Goal: Task Accomplishment & Management: Use online tool/utility

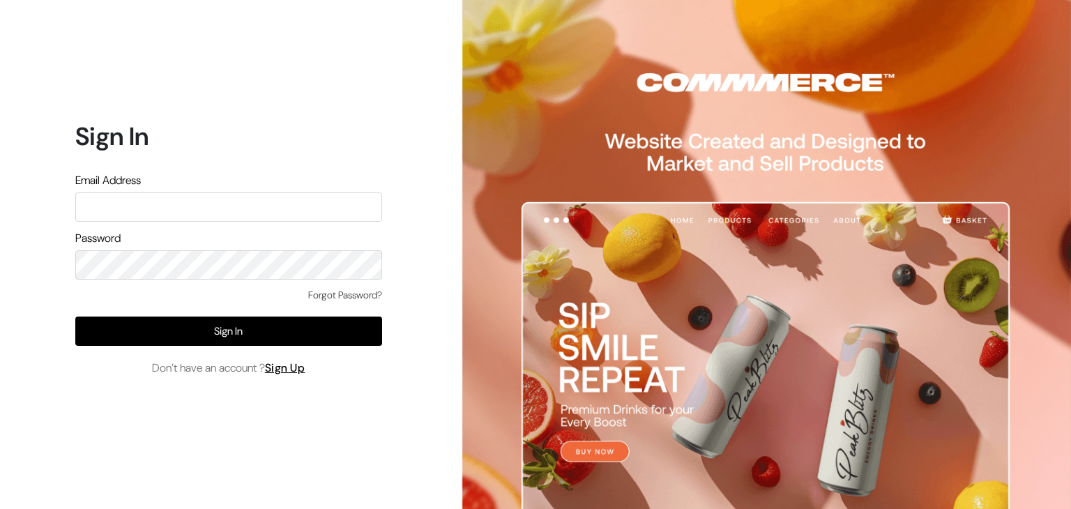
type input "[EMAIL_ADDRESS][DOMAIN_NAME]"
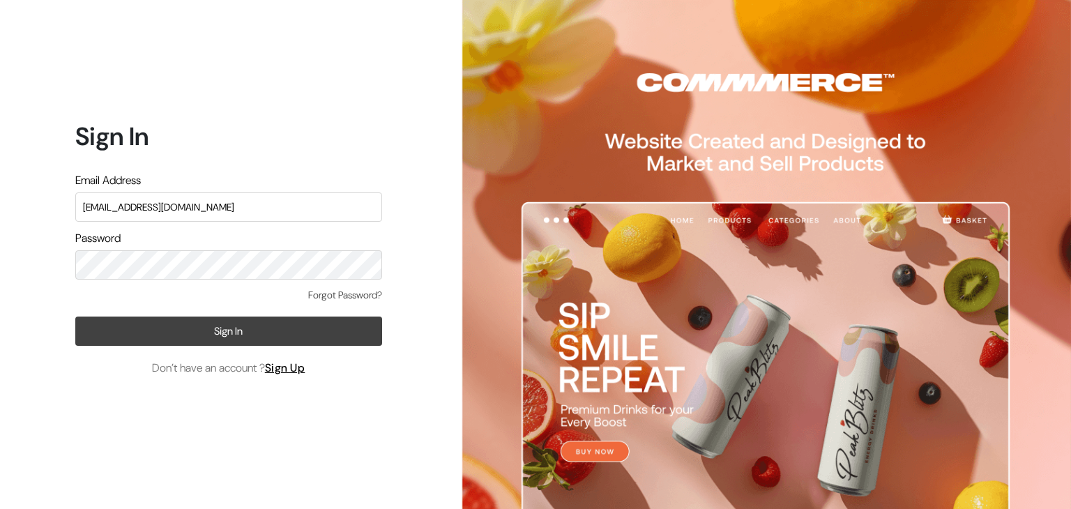
click at [109, 327] on button "Sign In" at bounding box center [228, 330] width 307 height 29
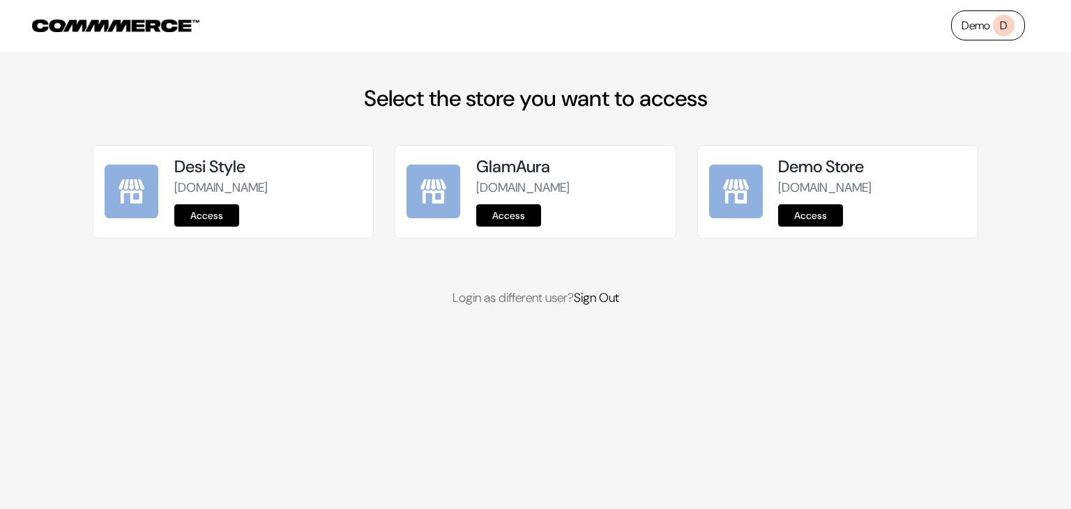
click at [824, 227] on link "Access" at bounding box center [810, 215] width 65 height 22
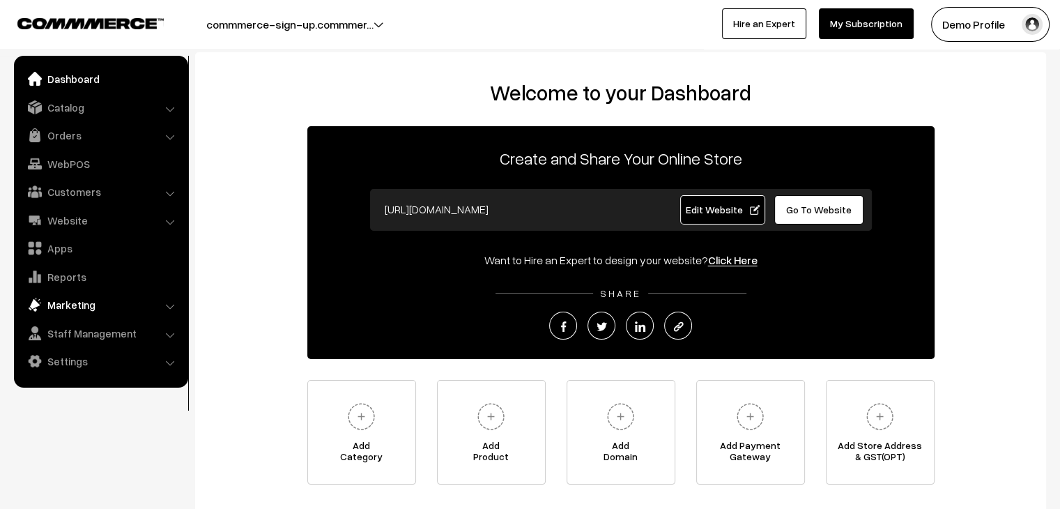
click at [82, 304] on link "Marketing" at bounding box center [100, 304] width 166 height 25
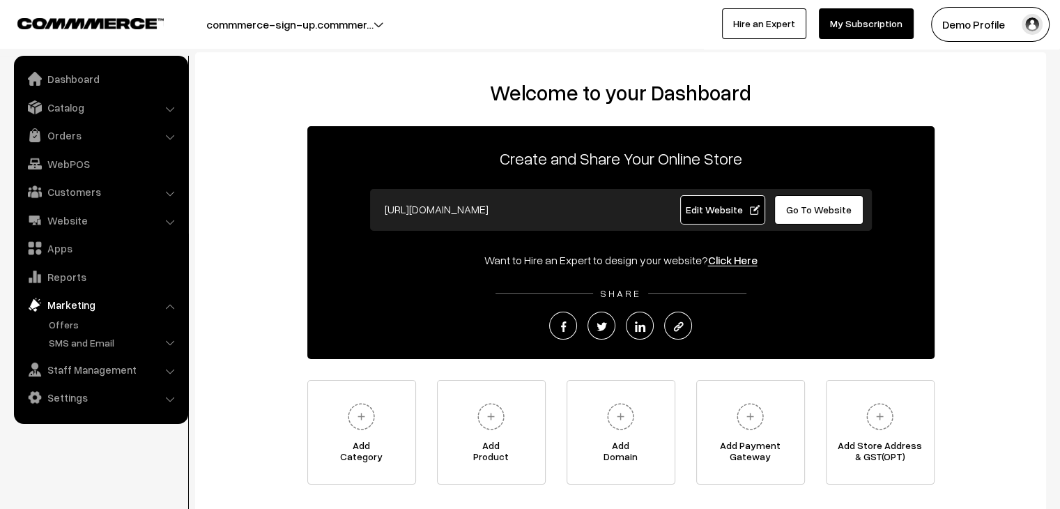
click at [239, 264] on div "Welcome to your Dashboard Create and Share Your Online Store https://commmerce-…" at bounding box center [620, 282] width 823 height 404
click at [64, 307] on link "Marketing" at bounding box center [100, 304] width 166 height 25
click at [78, 307] on link "Marketing" at bounding box center [100, 304] width 166 height 25
click at [72, 319] on link "Offers" at bounding box center [114, 324] width 138 height 15
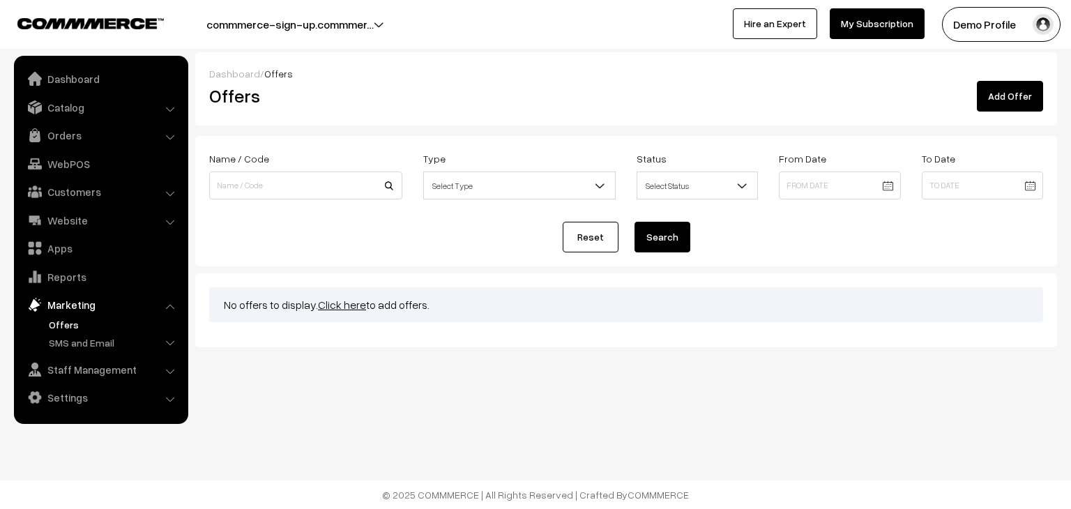
click at [1015, 96] on link "Add Offer" at bounding box center [1009, 96] width 66 height 31
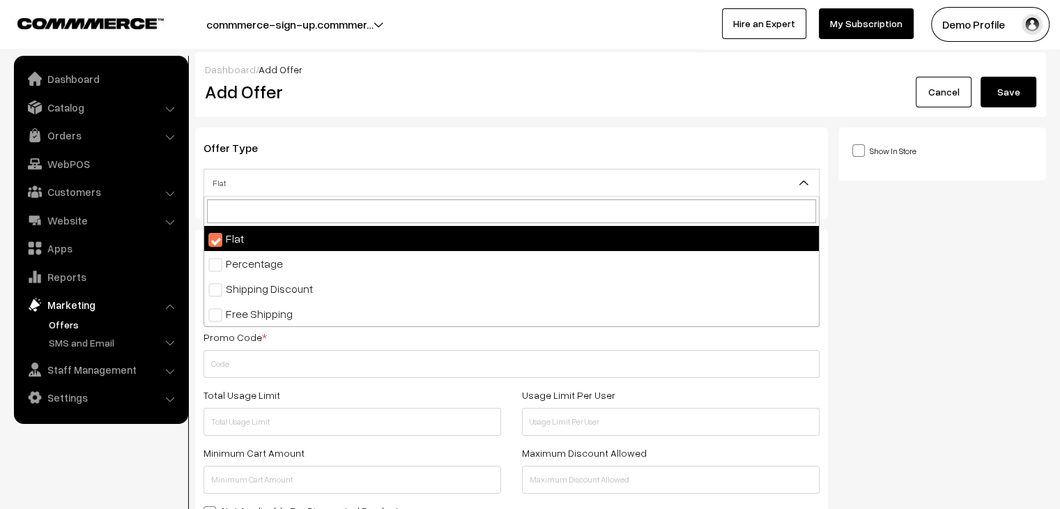
click at [312, 182] on span "Flat" at bounding box center [511, 183] width 615 height 24
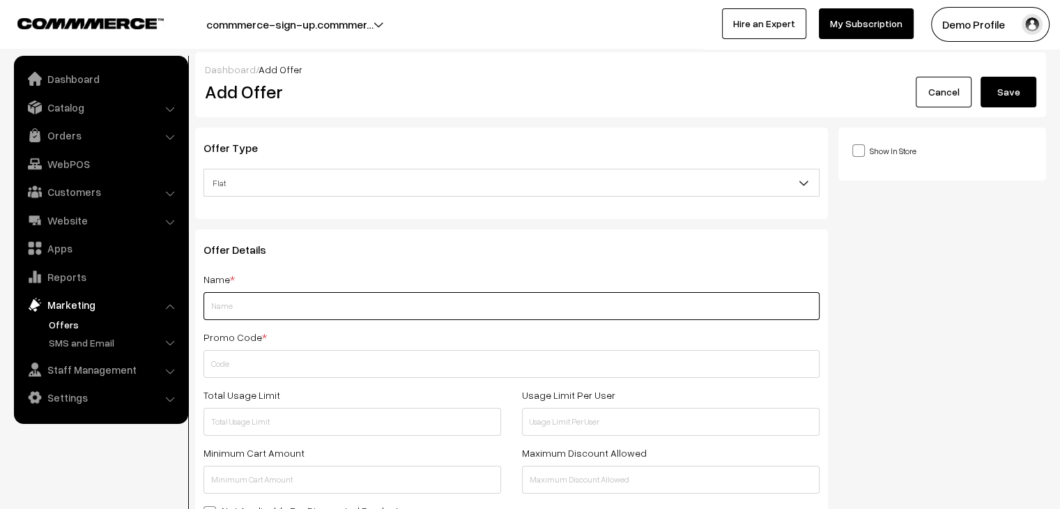
click at [282, 302] on input "text" at bounding box center [512, 306] width 616 height 28
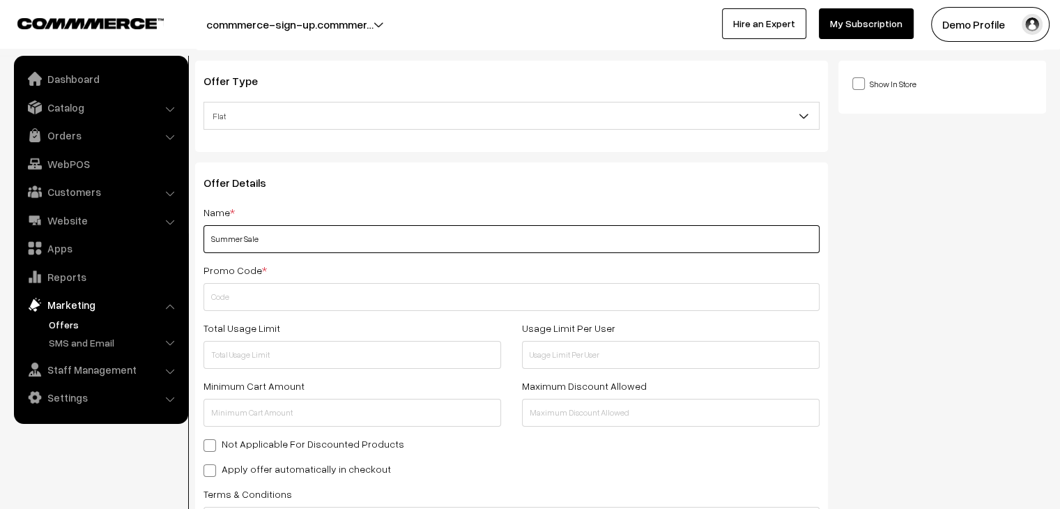
scroll to position [69, 0]
type input "Summer Sale"
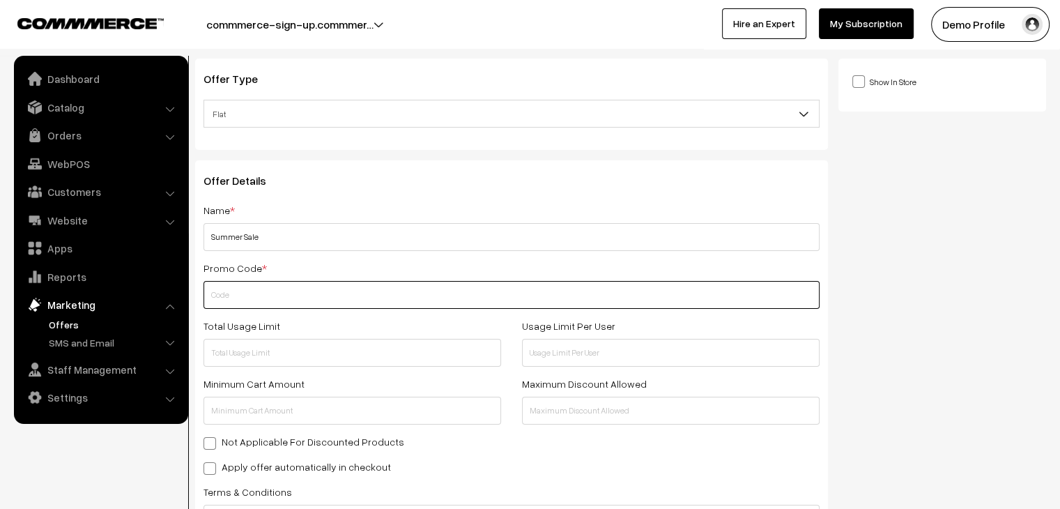
click at [282, 302] on input "text" at bounding box center [512, 295] width 616 height 28
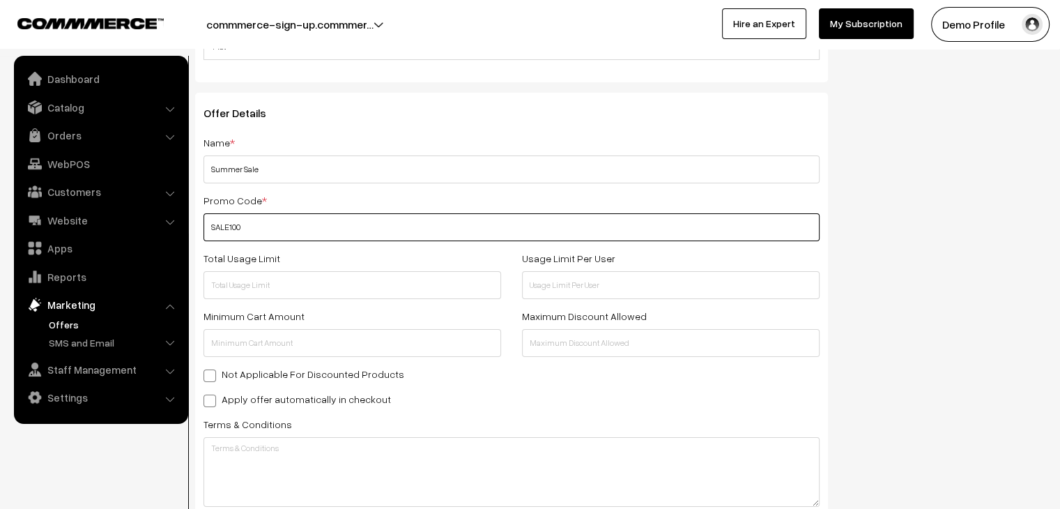
scroll to position [139, 0]
type input "SALE100"
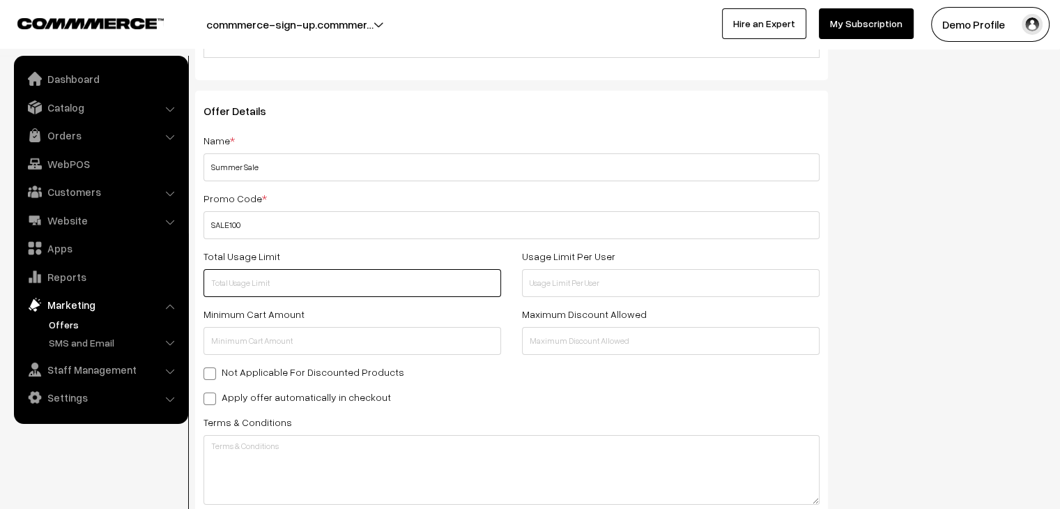
click at [276, 293] on input "text" at bounding box center [353, 283] width 298 height 28
type input "10000"
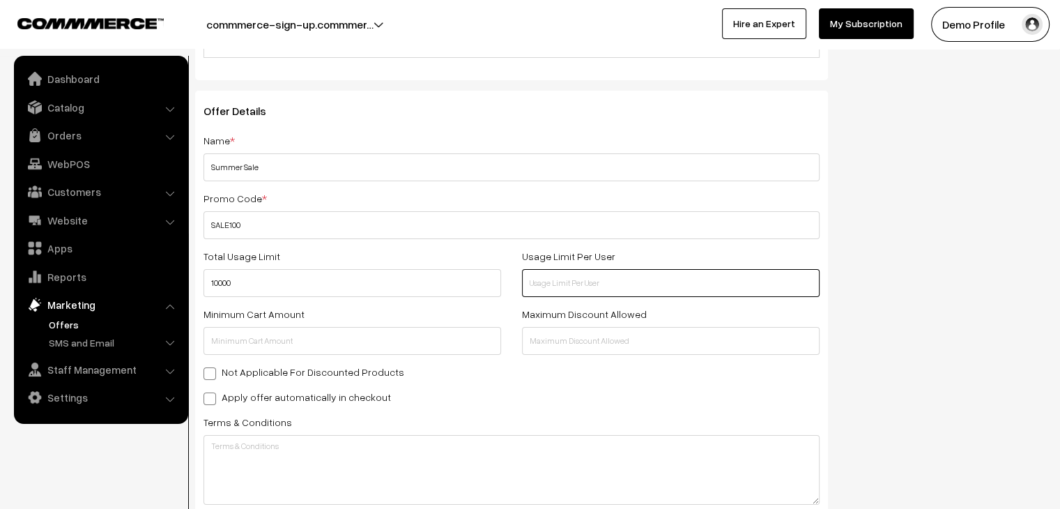
click at [585, 289] on input "text" at bounding box center [671, 283] width 298 height 28
type input "1"
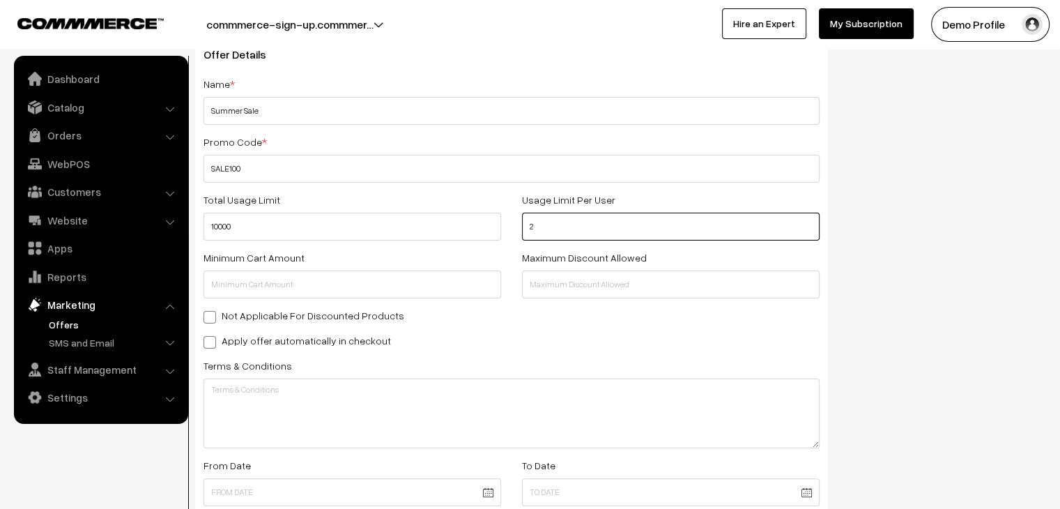
scroll to position [197, 0]
type input "2"
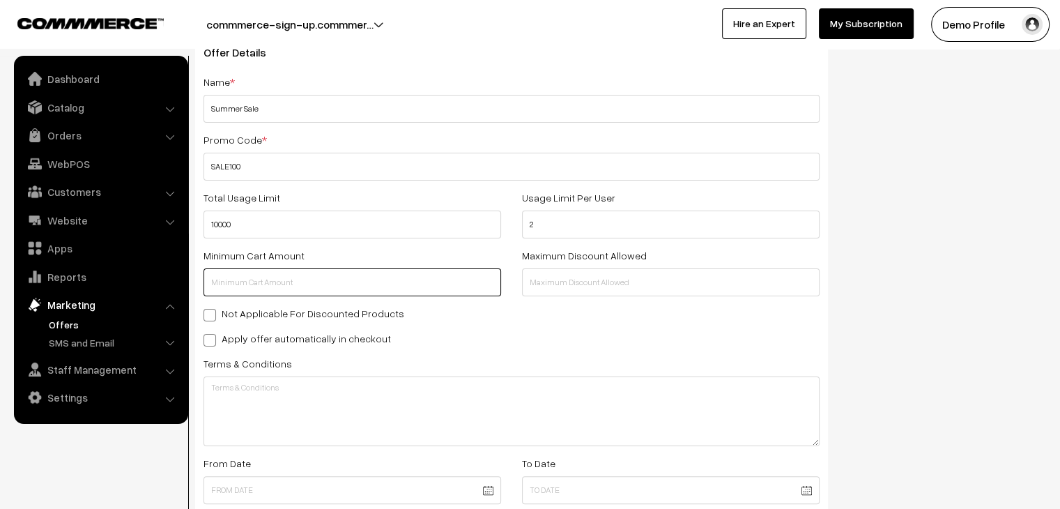
click at [321, 288] on input "text" at bounding box center [353, 282] width 298 height 28
click at [258, 289] on input "text" at bounding box center [353, 282] width 298 height 28
click at [250, 290] on input "text" at bounding box center [353, 282] width 298 height 28
type input "1"
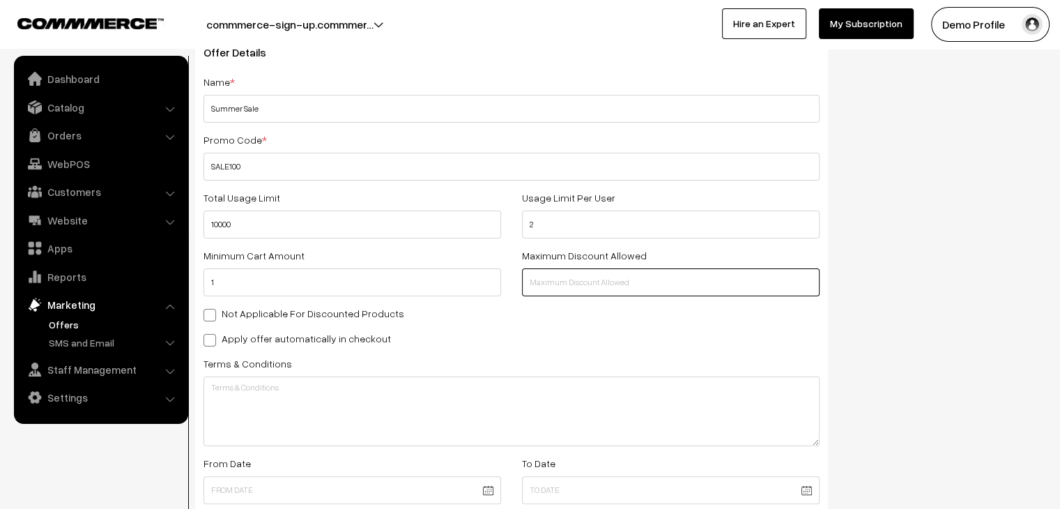
click at [569, 277] on input "text" at bounding box center [671, 282] width 298 height 28
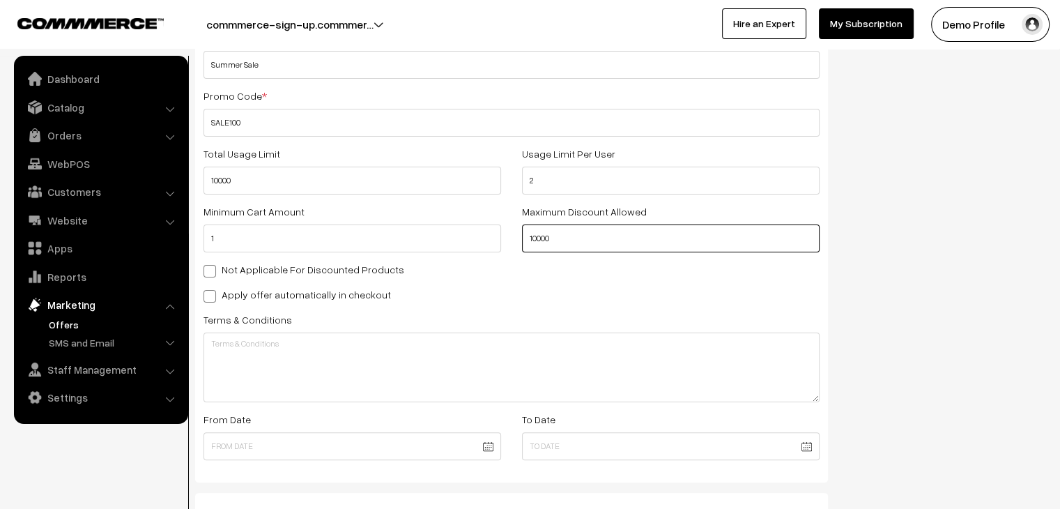
scroll to position [250, 0]
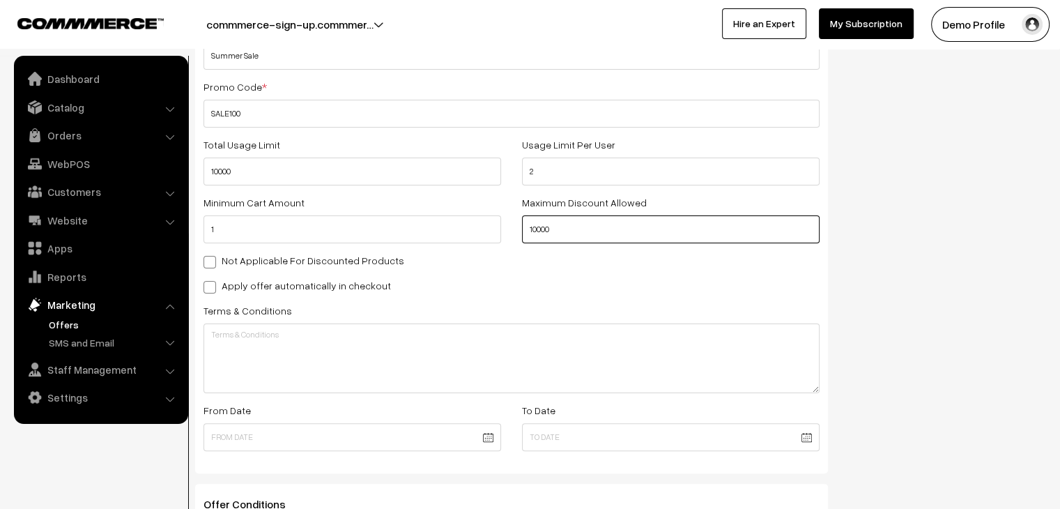
type input "10000"
click at [212, 263] on span at bounding box center [210, 262] width 13 height 13
click at [212, 263] on input "Not Applicable For Discounted Products" at bounding box center [208, 259] width 9 height 9
checkbox input "true"
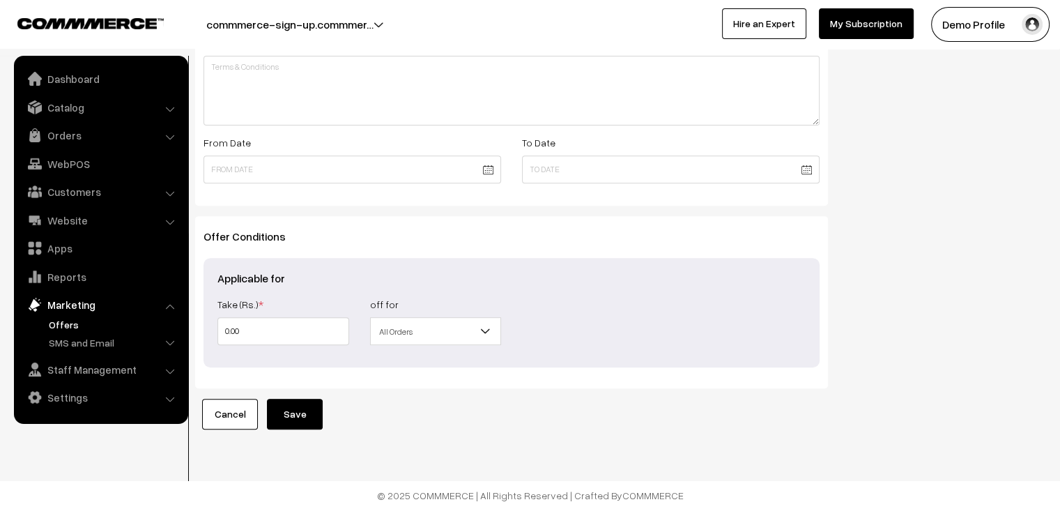
scroll to position [520, 0]
